Goal: Complete application form

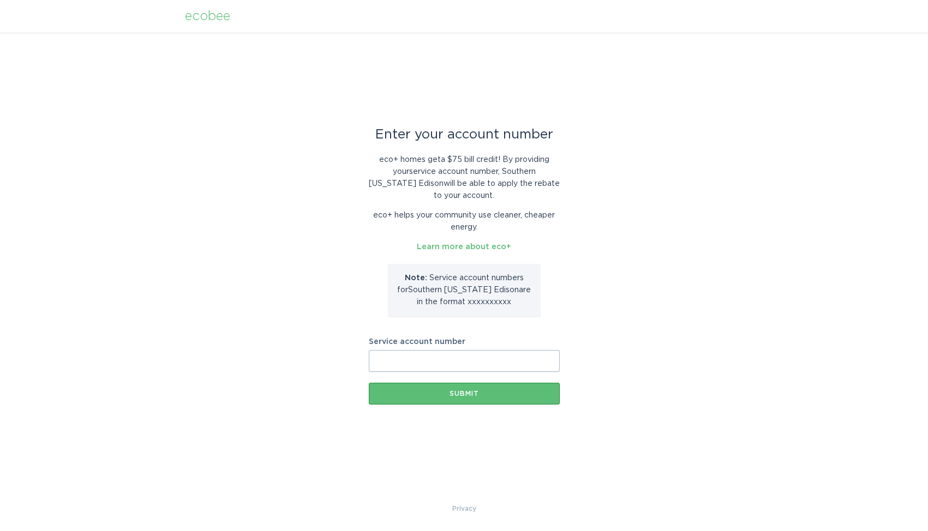
click at [433, 363] on input "Service account number" at bounding box center [464, 361] width 191 height 22
paste input "8003537600"
drag, startPoint x: 430, startPoint y: 359, endPoint x: 307, endPoint y: 344, distance: 123.8
click at [369, 350] on input "8003537600" at bounding box center [464, 361] width 191 height 22
paste input "700376908601"
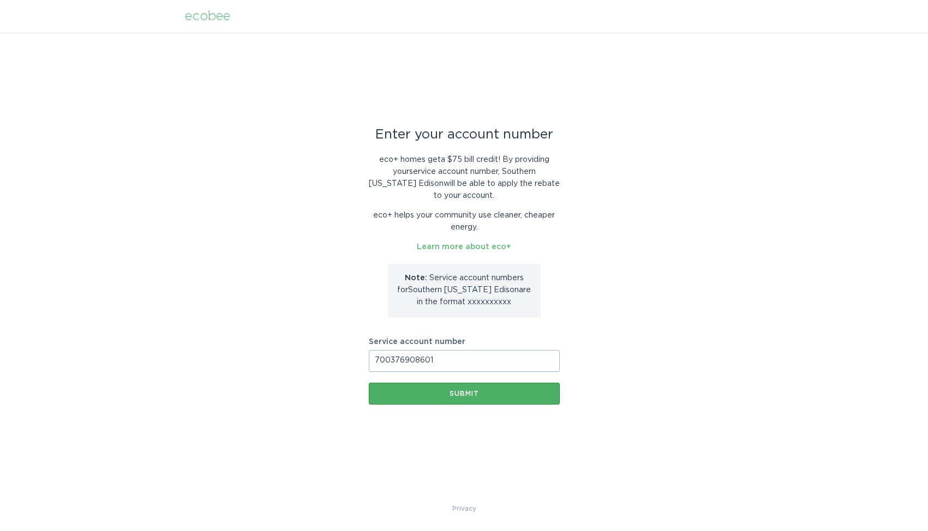
click at [451, 394] on div "Submit" at bounding box center [464, 394] width 180 height 7
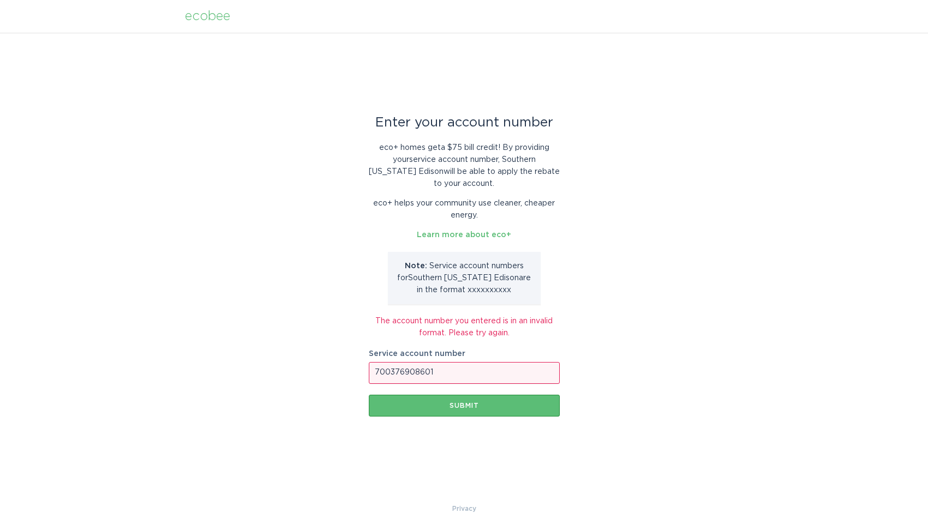
click at [457, 373] on input "700376908601" at bounding box center [464, 373] width 191 height 22
drag, startPoint x: 445, startPoint y: 373, endPoint x: 277, endPoint y: 335, distance: 172.6
click at [369, 362] on input "700376908601" at bounding box center [464, 373] width 191 height 22
paste input "8003537600"
type input "8003537600"
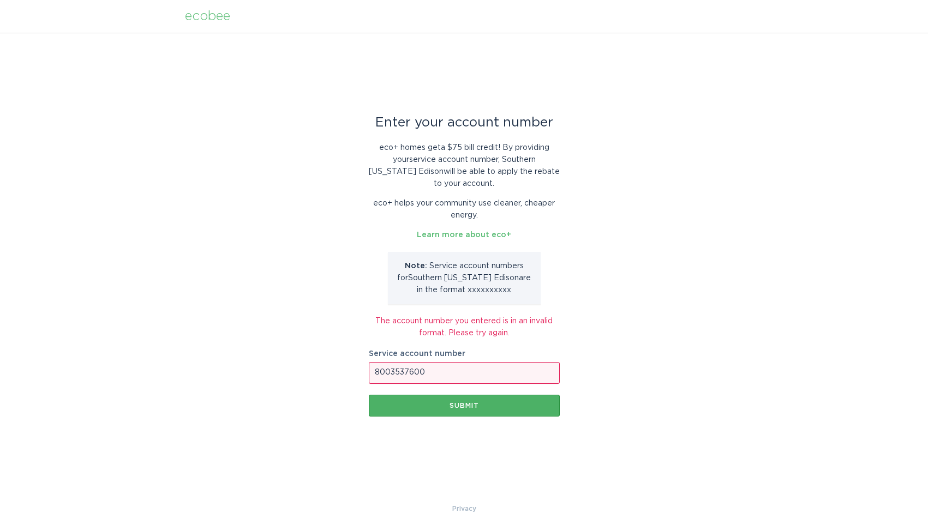
click at [467, 399] on button "Submit" at bounding box center [464, 406] width 191 height 22
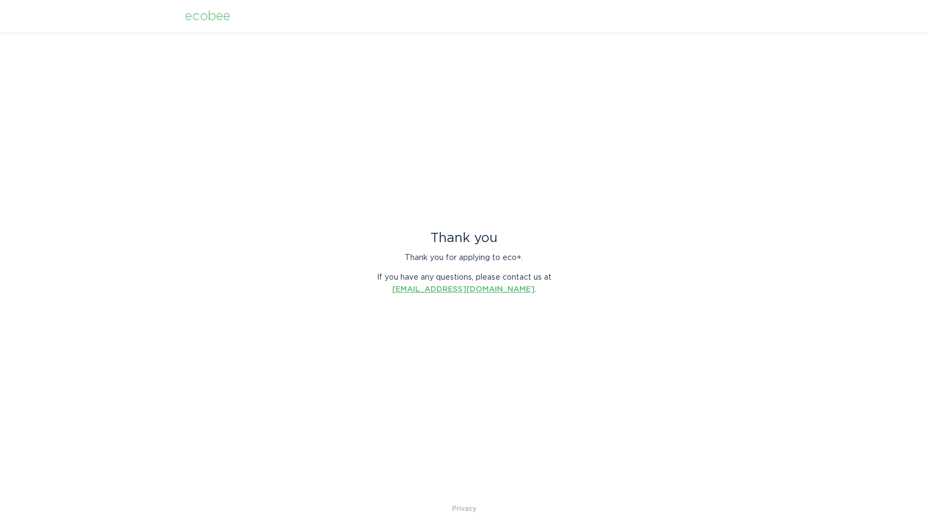
click at [445, 289] on link "[EMAIL_ADDRESS][DOMAIN_NAME]" at bounding box center [463, 290] width 142 height 8
drag, startPoint x: 403, startPoint y: 290, endPoint x: 518, endPoint y: 291, distance: 115.1
click at [518, 291] on p "If you have any questions, please contact us at [EMAIL_ADDRESS][DOMAIN_NAME] ." at bounding box center [464, 284] width 191 height 24
copy link "[EMAIL_ADDRESS][DOMAIN_NAME]"
